Goal: Transaction & Acquisition: Download file/media

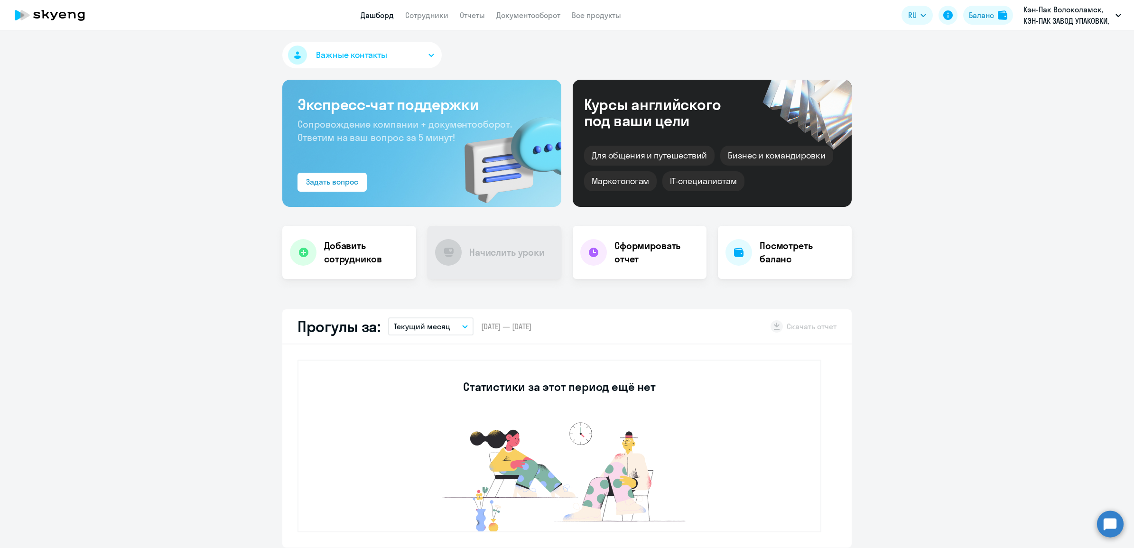
select select "30"
click at [513, 17] on link "Документооборот" at bounding box center [528, 14] width 64 height 9
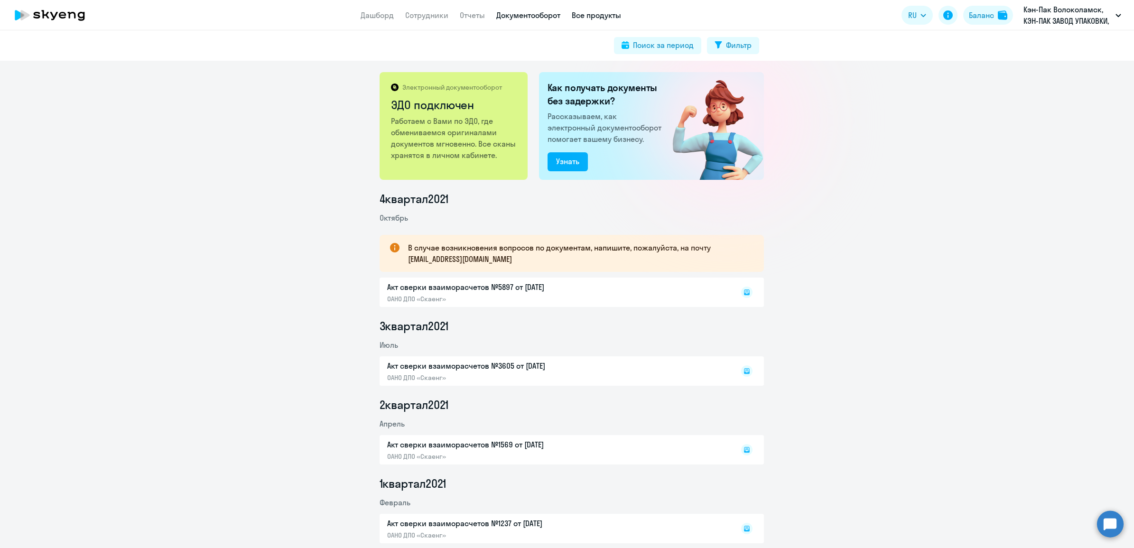
click at [592, 18] on link "Все продукты" at bounding box center [596, 14] width 49 height 9
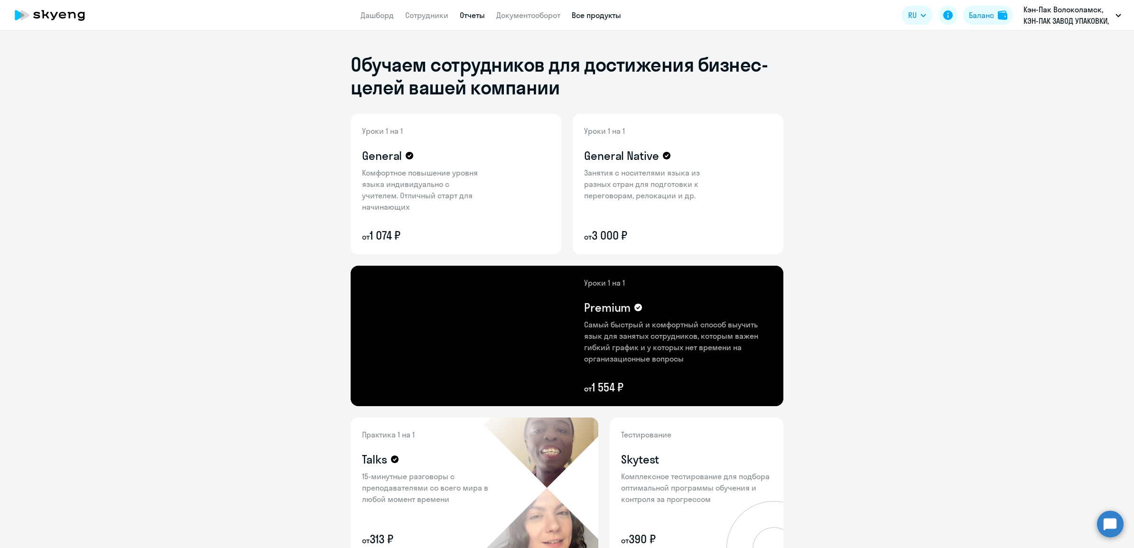
click at [473, 10] on link "Отчеты" at bounding box center [472, 14] width 25 height 9
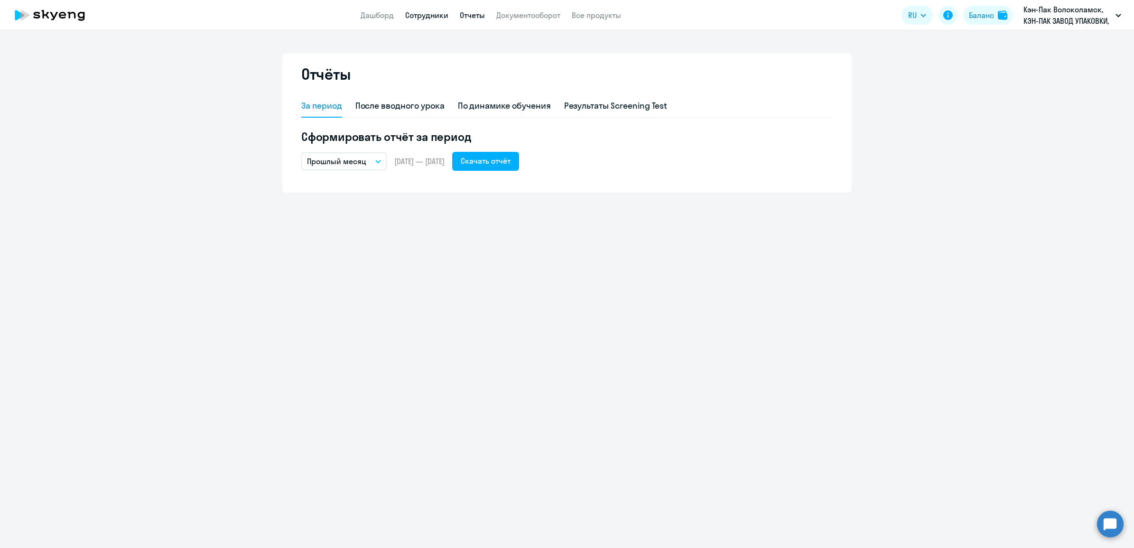
click at [421, 13] on link "Сотрудники" at bounding box center [426, 14] width 43 height 9
select select "30"
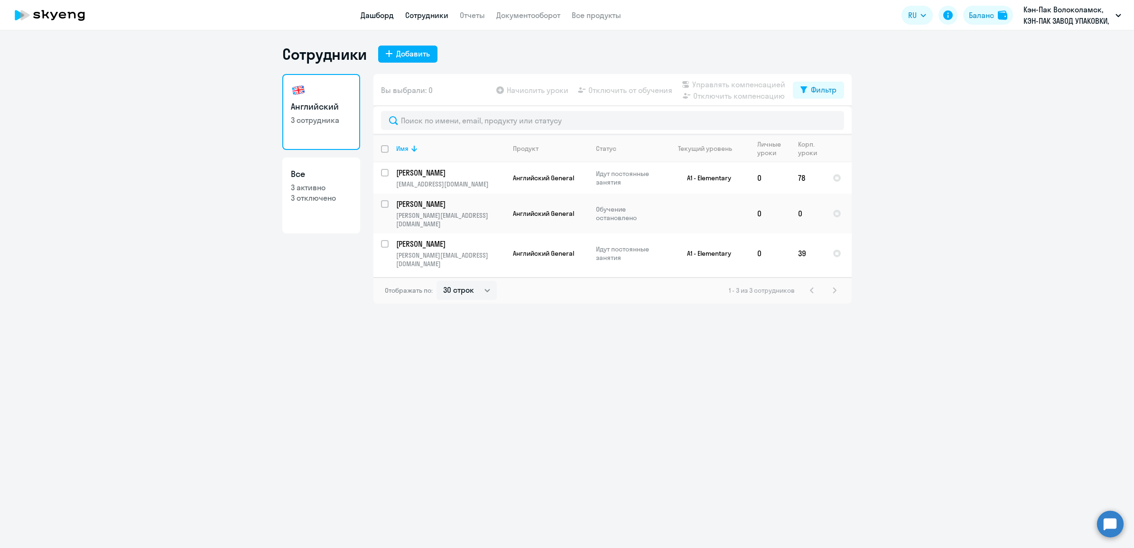
click at [373, 17] on link "Дашборд" at bounding box center [377, 14] width 33 height 9
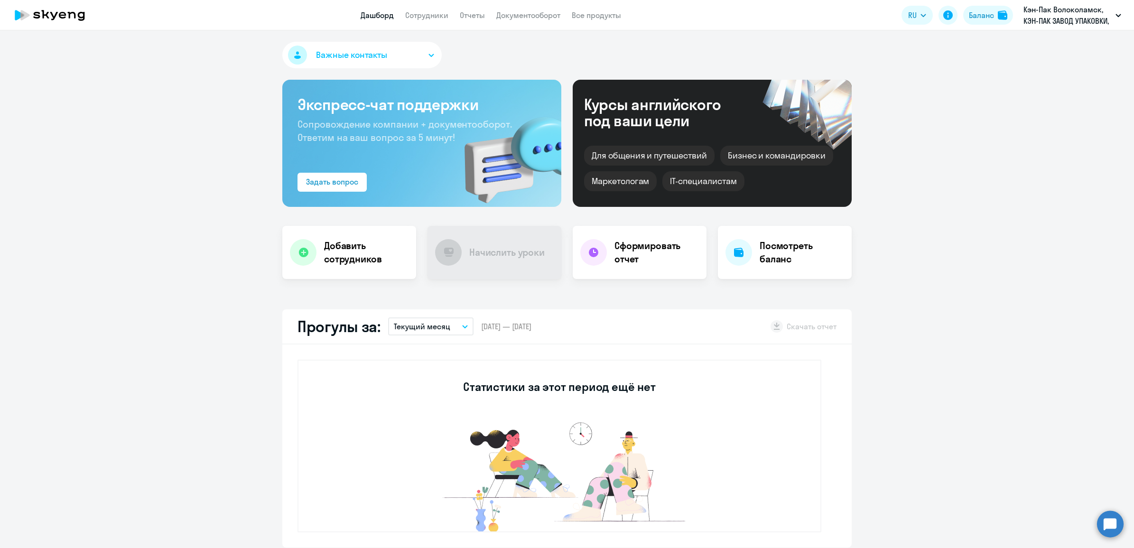
select select "30"
click at [480, 15] on link "Отчеты" at bounding box center [472, 14] width 25 height 9
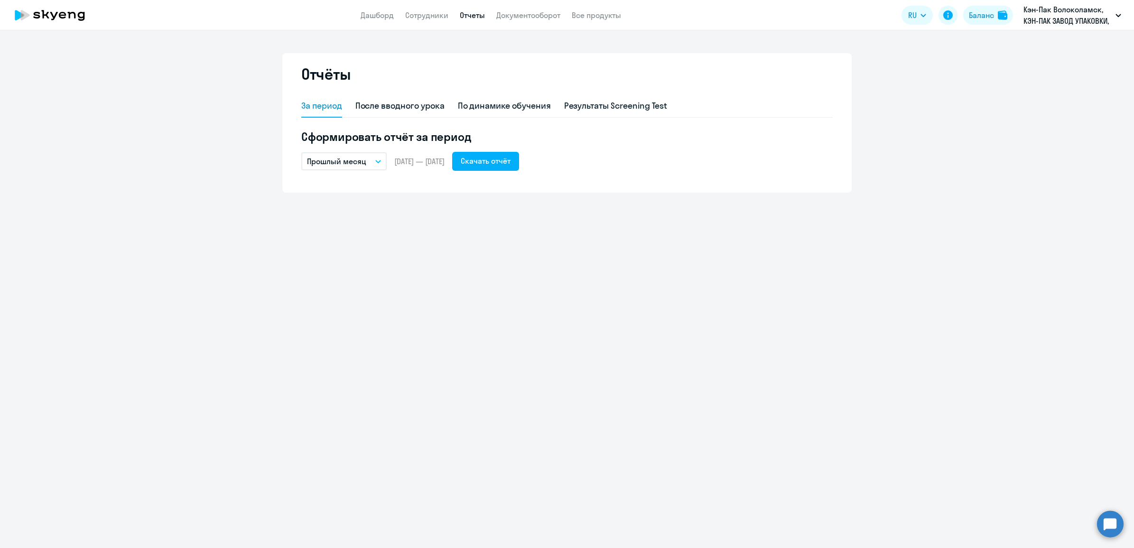
click at [378, 160] on icon "button" at bounding box center [378, 161] width 6 height 3
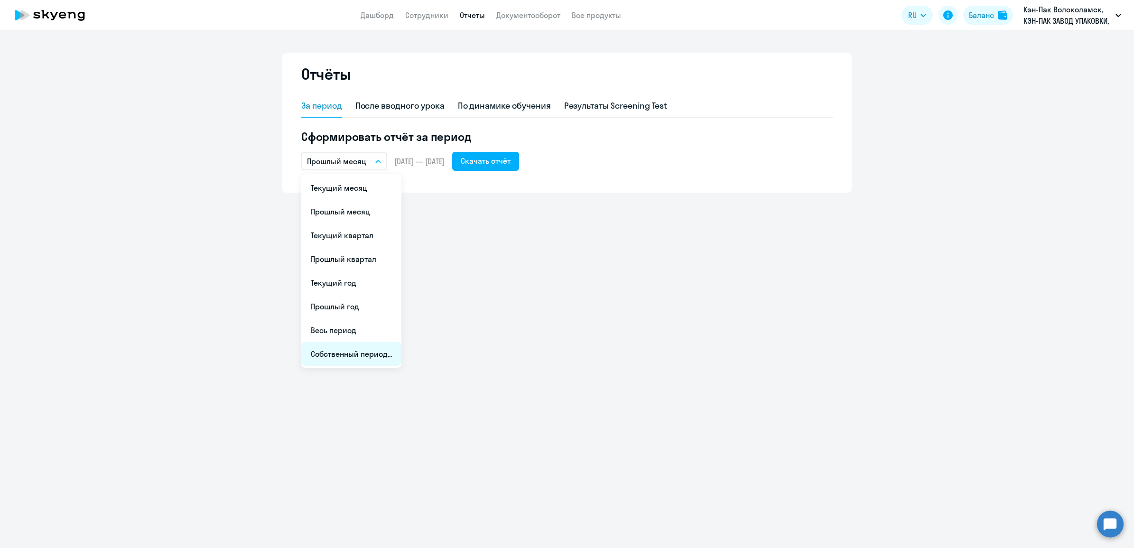
click at [354, 355] on li "Собственный период..." at bounding box center [351, 354] width 100 height 24
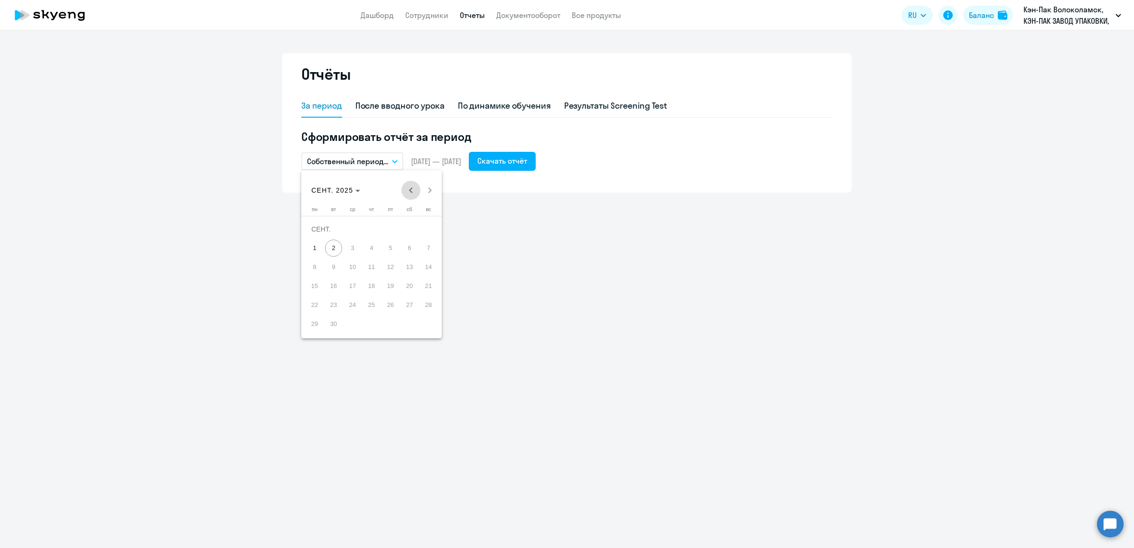
click at [408, 188] on span "Previous month" at bounding box center [410, 190] width 19 height 19
click at [426, 226] on span "1" at bounding box center [428, 229] width 17 height 17
click at [316, 320] on span "30" at bounding box center [314, 323] width 17 height 17
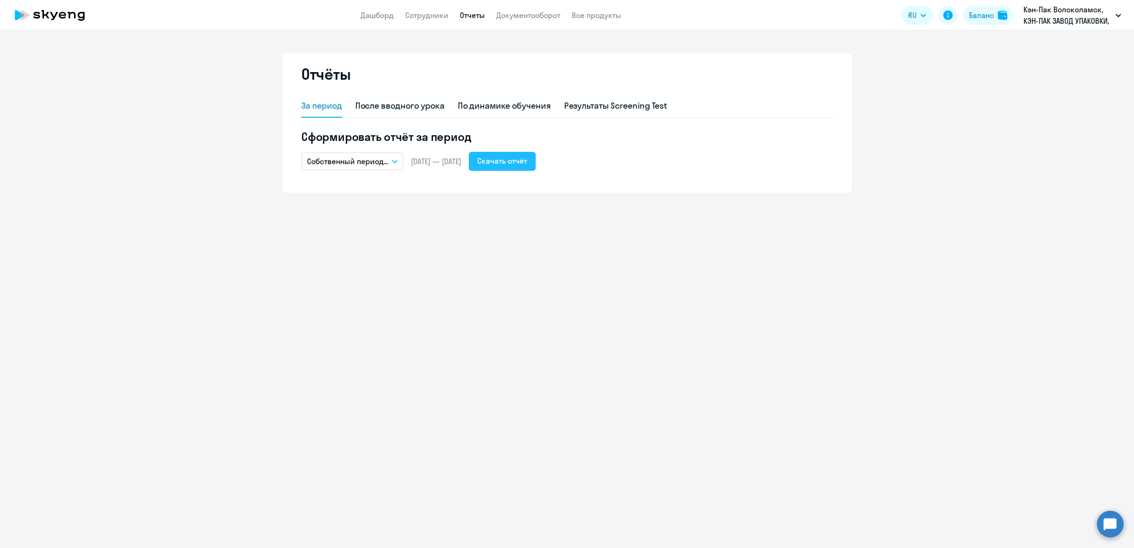
click at [527, 166] on div "Скачать отчёт" at bounding box center [502, 160] width 50 height 11
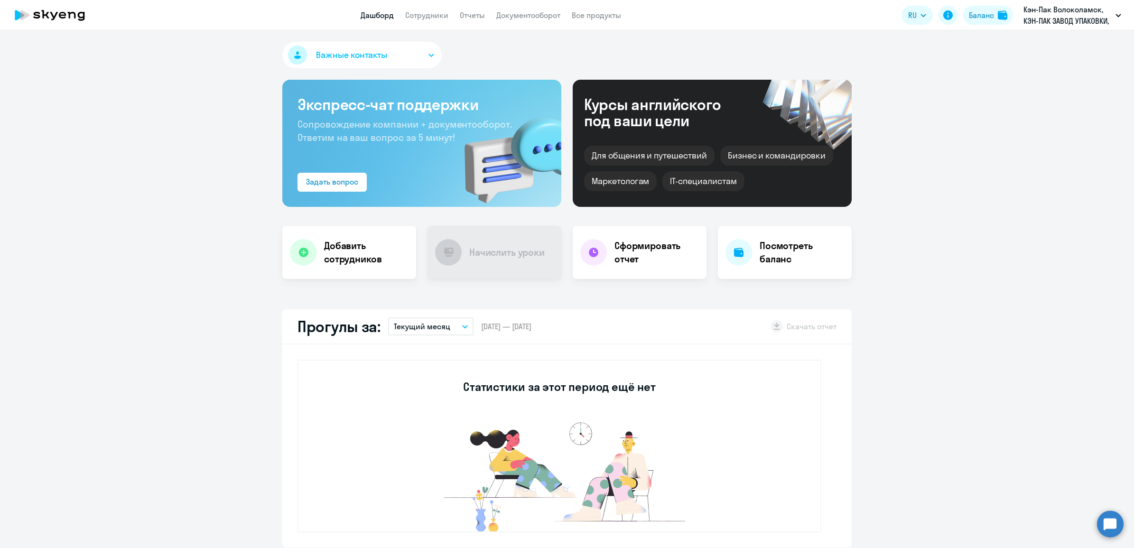
select select "30"
